Goal: Task Accomplishment & Management: Manage account settings

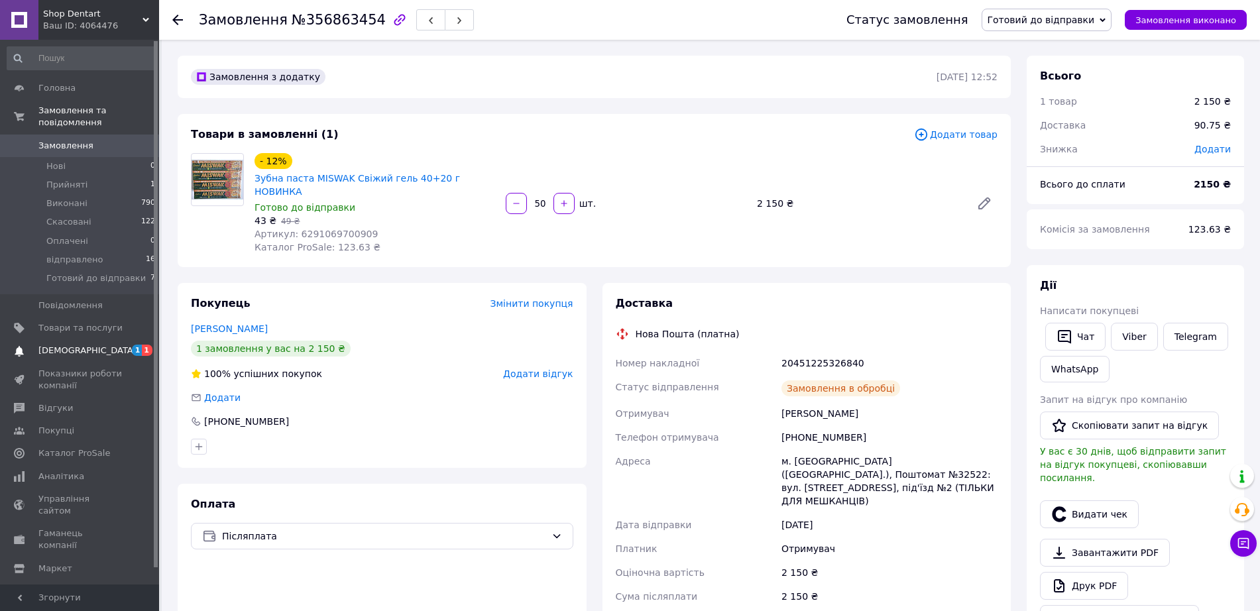
click at [121, 339] on link "[DEMOGRAPHIC_DATA] 1 1" at bounding box center [81, 350] width 163 height 23
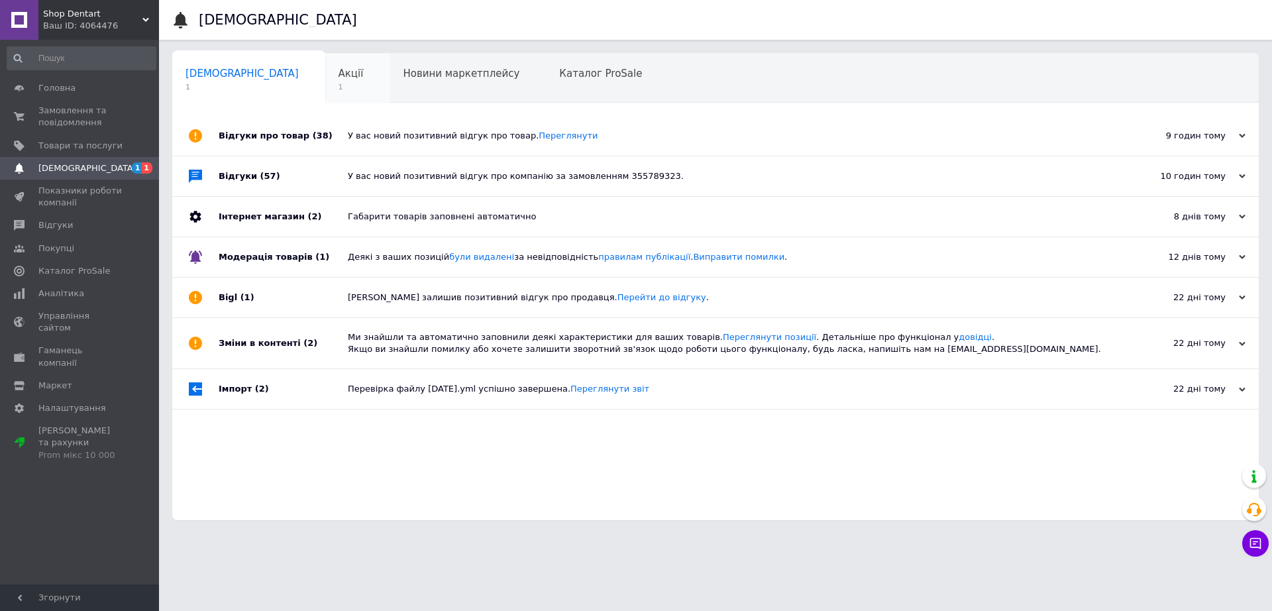
drag, startPoint x: 295, startPoint y: 106, endPoint x: 299, endPoint y: 78, distance: 28.8
click at [297, 91] on div "Сповіщення 1 Акції 1 Новини маркетплейсу 0 Каталог ProSale 0 Навчання та заходи…" at bounding box center [715, 286] width 1087 height 467
click at [325, 63] on div "Акції 1" at bounding box center [357, 79] width 65 height 50
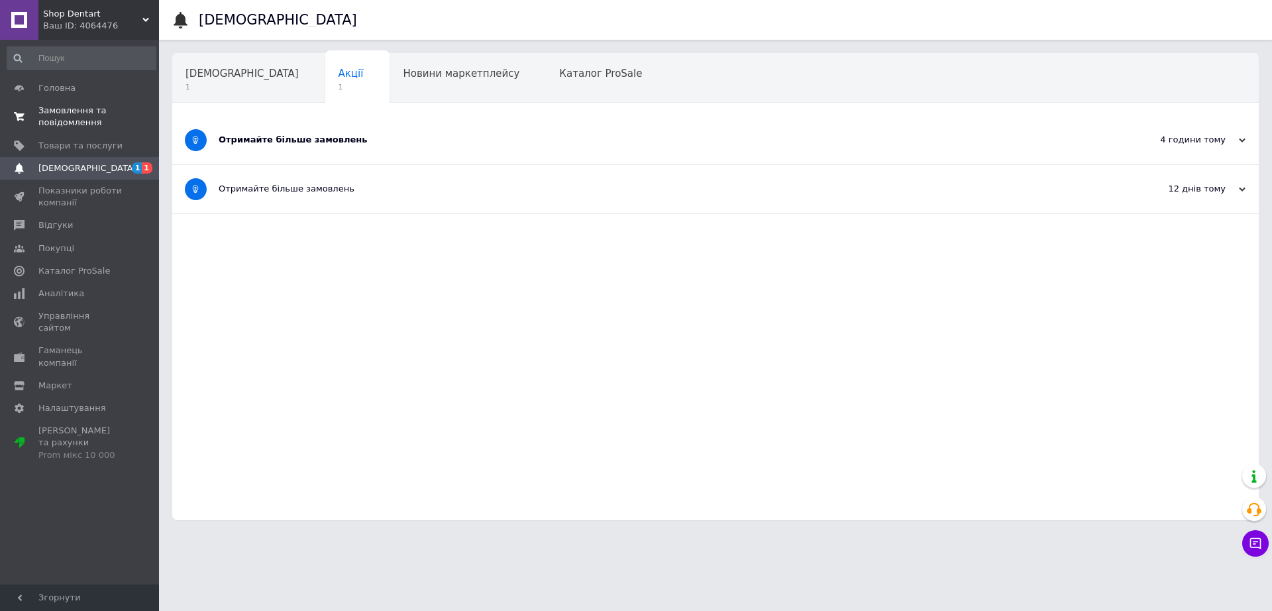
click at [107, 110] on span "Замовлення та повідомлення" at bounding box center [80, 117] width 84 height 24
